Goal: Information Seeking & Learning: Learn about a topic

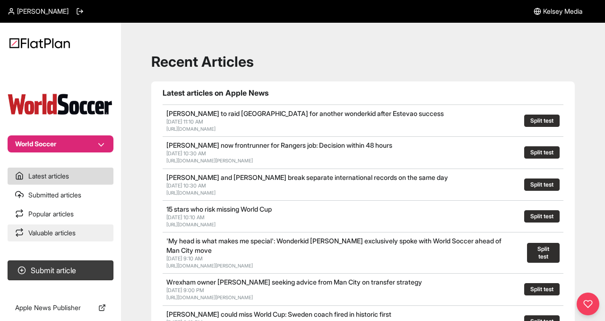
click at [54, 230] on link "Valuable articles" at bounding box center [61, 232] width 106 height 17
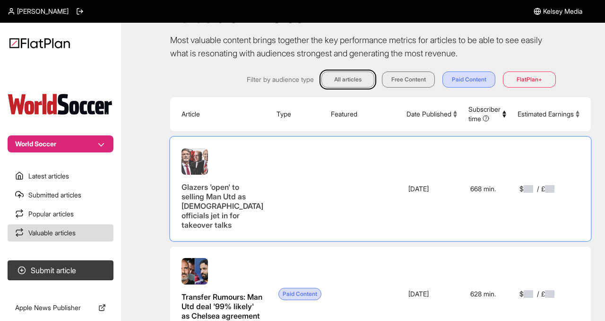
scroll to position [68, 0]
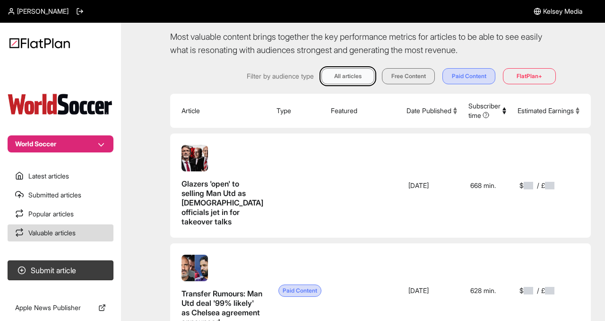
click at [342, 78] on button "All articles" at bounding box center [348, 76] width 53 height 16
click at [355, 70] on button "All articles" at bounding box center [348, 76] width 53 height 16
click at [400, 73] on button "Free Content" at bounding box center [408, 76] width 53 height 16
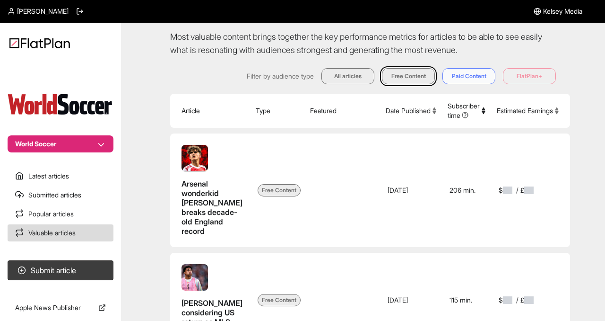
click at [455, 73] on button "Paid Content" at bounding box center [469, 76] width 53 height 16
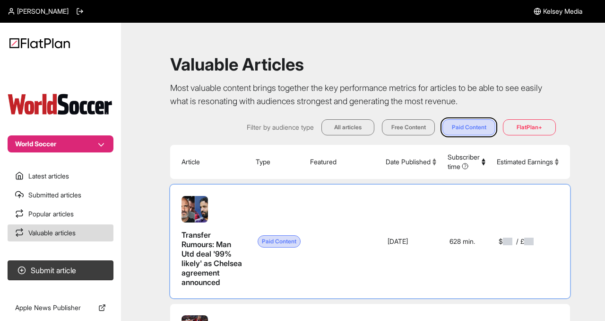
scroll to position [16, 0]
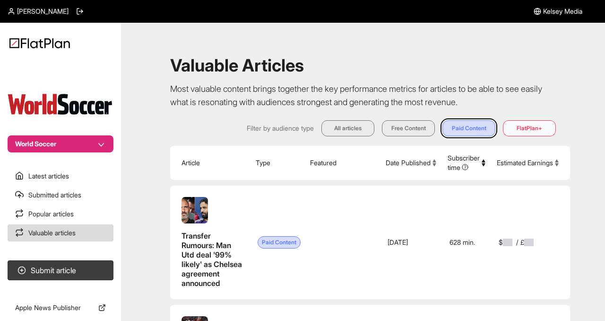
click at [524, 131] on button "FlatPlan+" at bounding box center [529, 128] width 53 height 16
click at [409, 127] on button "Free Content" at bounding box center [408, 128] width 53 height 16
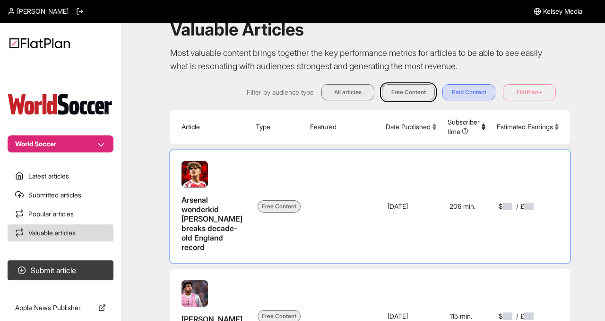
scroll to position [53, 0]
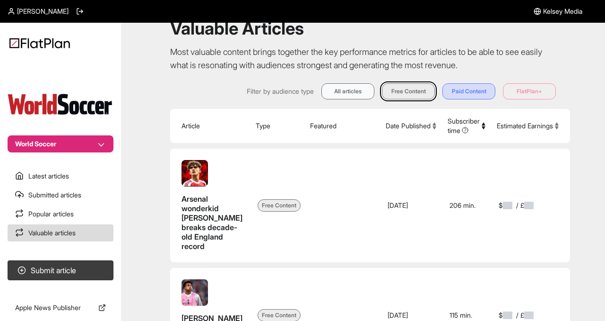
click at [342, 89] on button "All articles" at bounding box center [348, 91] width 53 height 16
